Goal: Information Seeking & Learning: Learn about a topic

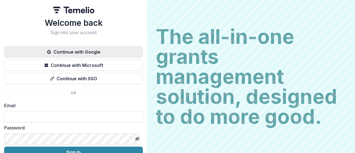
click at [104, 49] on button "Continue with Google" at bounding box center [73, 51] width 139 height 11
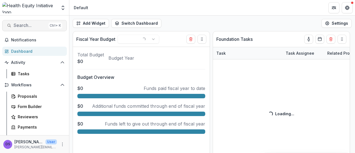
click at [32, 27] on span "Search..." at bounding box center [30, 25] width 33 height 5
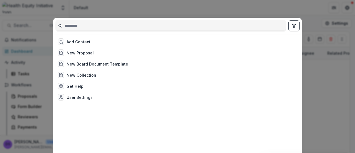
click at [91, 29] on input at bounding box center [171, 25] width 230 height 9
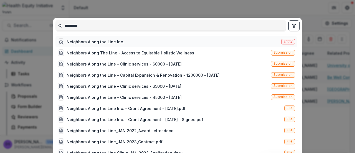
type input "*********"
click at [99, 38] on div "Neighbors Along the Line Inc." at bounding box center [91, 41] width 66 height 7
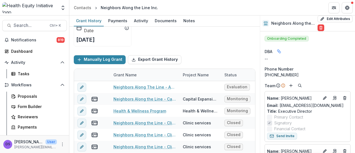
scroll to position [77, 0]
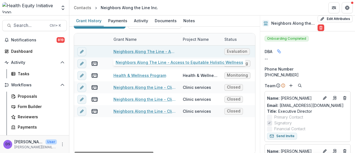
click at [143, 53] on link "Neighbors Along The Line - Access to Equitable Holistic Wellness" at bounding box center [145, 52] width 63 height 6
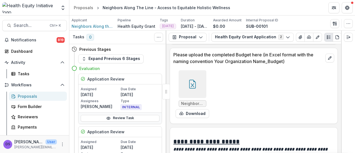
scroll to position [2416, 0]
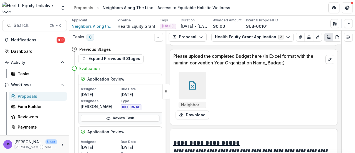
click at [205, 85] on div at bounding box center [193, 86] width 28 height 28
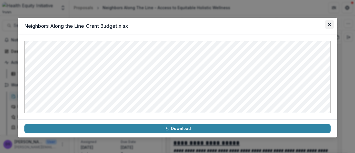
click at [328, 24] on icon "Close" at bounding box center [329, 24] width 3 height 3
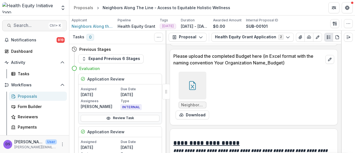
click at [27, 25] on span "Search..." at bounding box center [30, 25] width 33 height 5
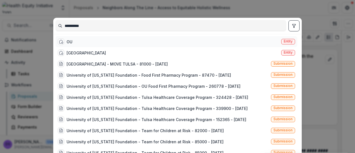
type input "**********"
click at [77, 41] on div "OU Entity" at bounding box center [177, 41] width 242 height 11
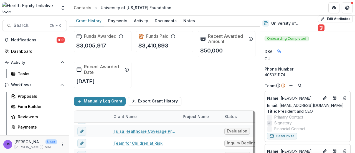
scroll to position [8, 0]
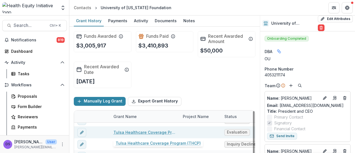
click at [135, 130] on link "Tulsa Healthcare Coverage Program (THCP)" at bounding box center [145, 132] width 63 height 6
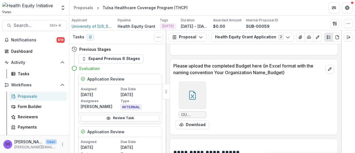
scroll to position [2485, 0]
click at [198, 91] on div at bounding box center [193, 95] width 28 height 28
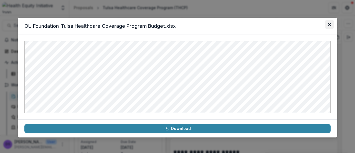
click at [328, 24] on button "Close" at bounding box center [329, 24] width 9 height 9
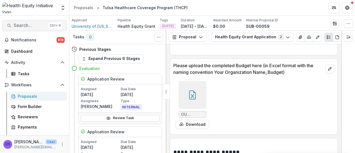
click at [42, 24] on span "Search..." at bounding box center [30, 25] width 33 height 5
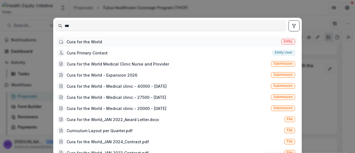
type input "***"
click at [99, 40] on div "Cura for the World" at bounding box center [85, 42] width 36 height 6
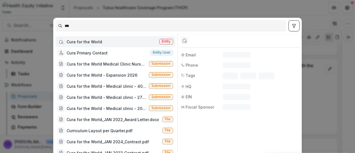
click at [99, 40] on div "Cura for the World" at bounding box center [85, 42] width 36 height 6
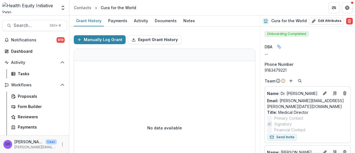
scroll to position [26, 0]
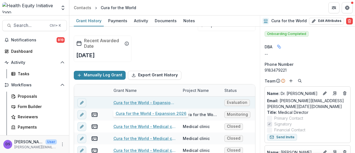
click at [133, 102] on link "Cura for the World - Expansion 2026" at bounding box center [145, 103] width 63 height 6
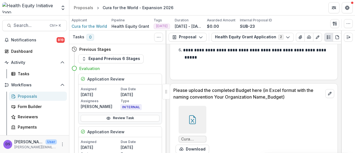
scroll to position [2285, 0]
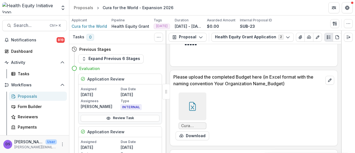
click at [199, 92] on div at bounding box center [193, 106] width 28 height 28
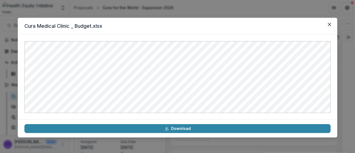
click at [182, 30] on header "Cura Medical Clinic _ Budget.xlsx" at bounding box center [178, 26] width 320 height 17
click at [329, 24] on icon "Close" at bounding box center [329, 24] width 3 height 3
